Goal: Find specific page/section: Find specific page/section

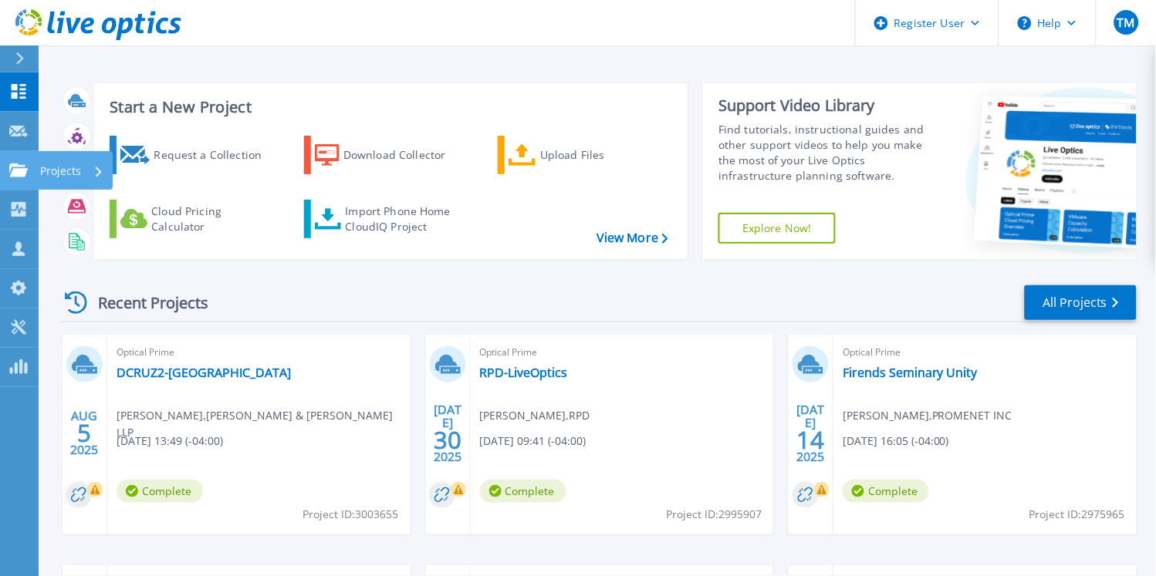
click at [20, 182] on link "Projects Projects" at bounding box center [19, 170] width 39 height 39
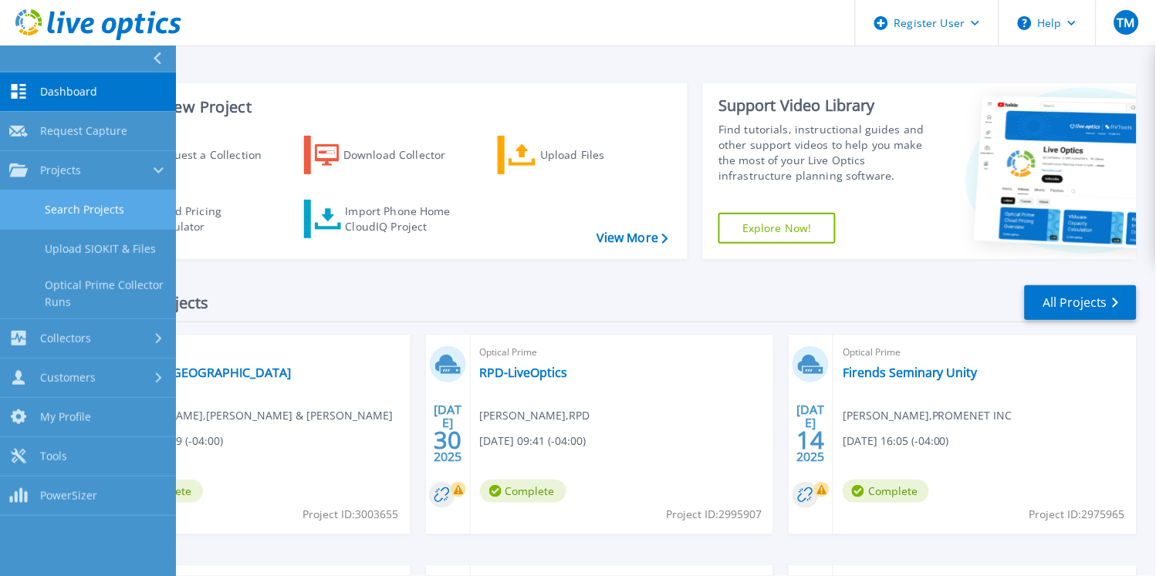
click at [110, 204] on link "Search Projects" at bounding box center [88, 210] width 176 height 39
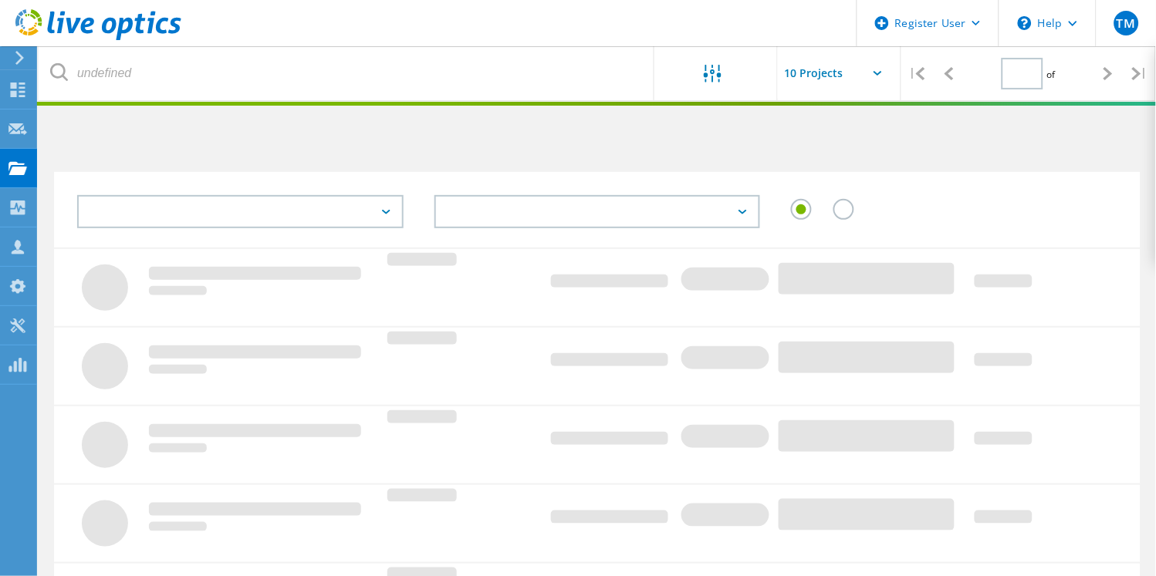
type input "1"
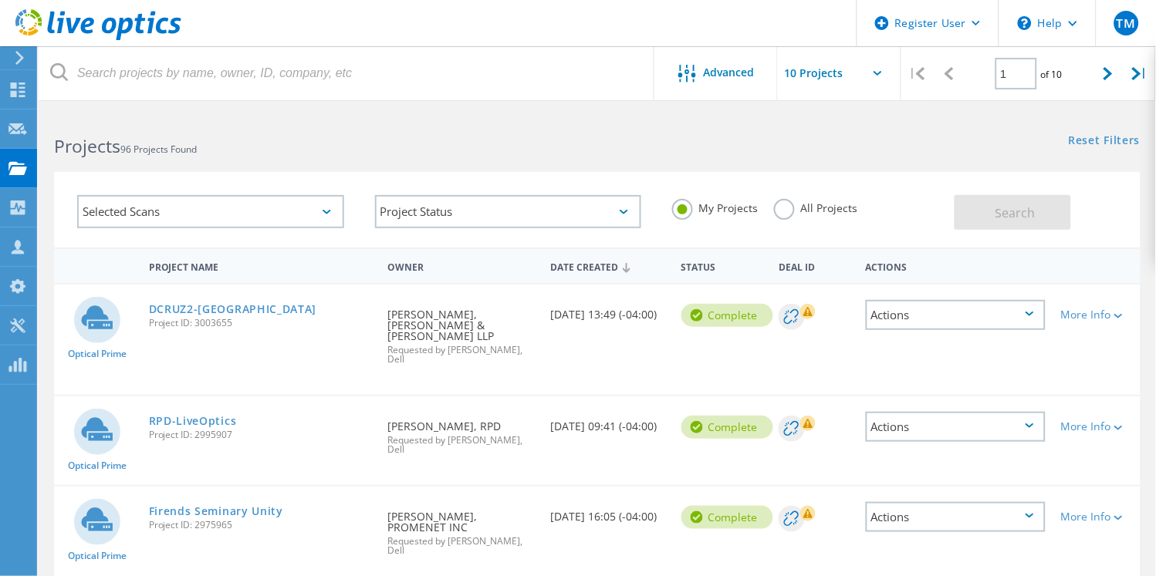
click at [798, 207] on label "All Projects" at bounding box center [816, 206] width 84 height 15
click at [0, 0] on input "All Projects" at bounding box center [0, 0] width 0 height 0
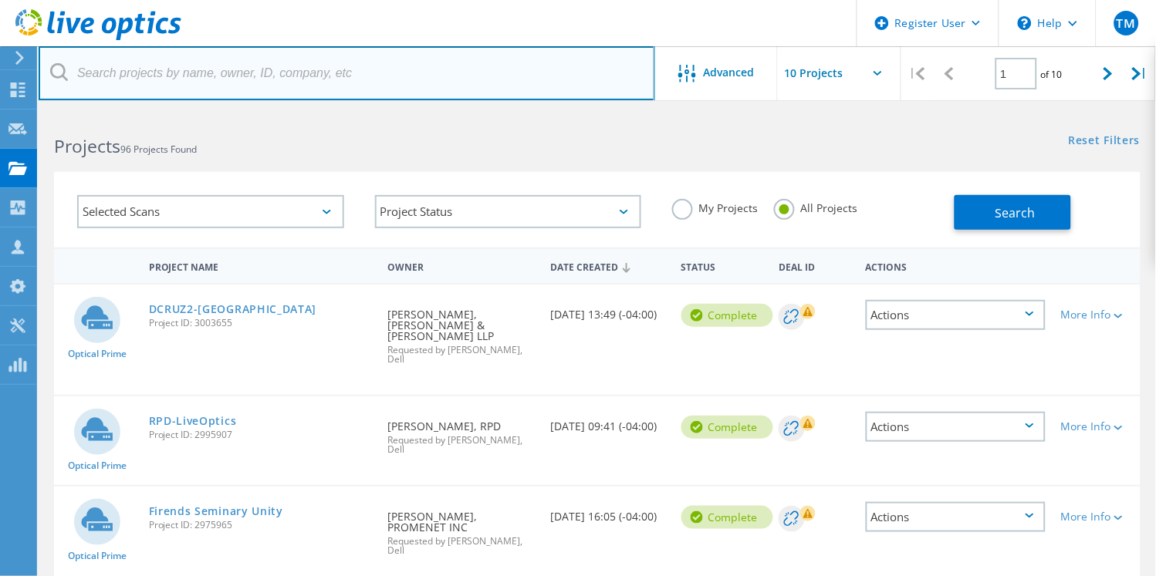
click at [249, 77] on input "text" at bounding box center [347, 73] width 617 height 54
type input "OTC markets"
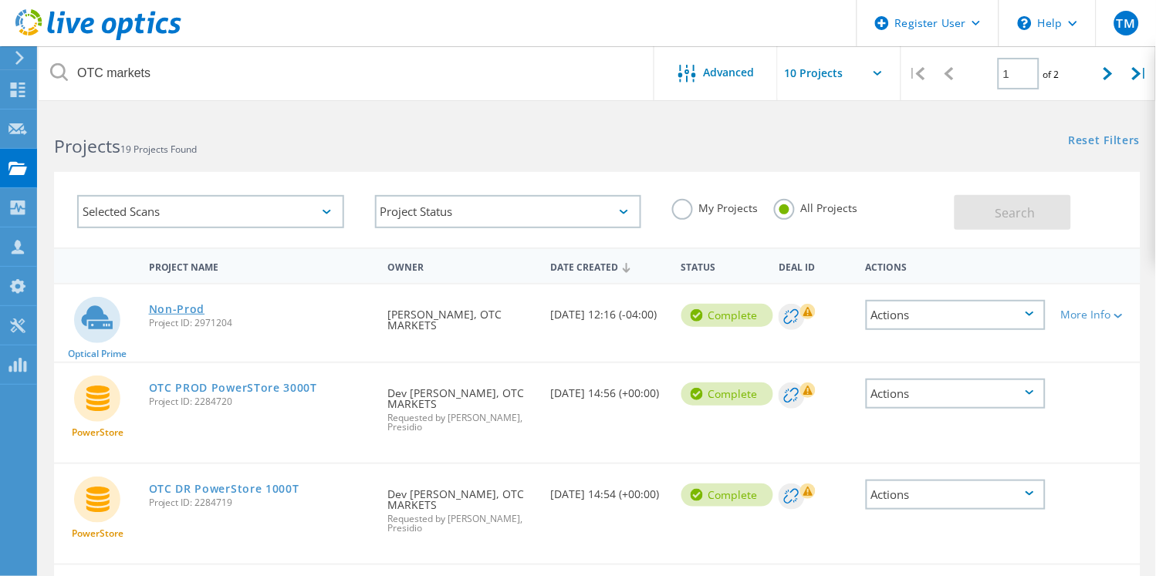
click at [185, 304] on link "Non-Prod" at bounding box center [177, 309] width 56 height 11
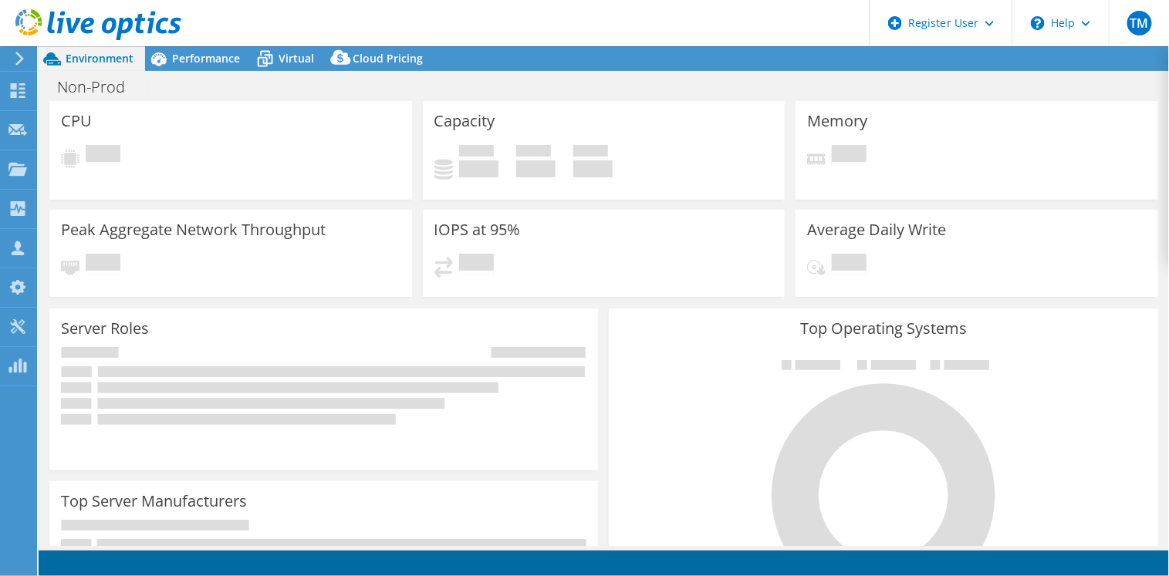
select select "USD"
